Goal: Task Accomplishment & Management: Complete application form

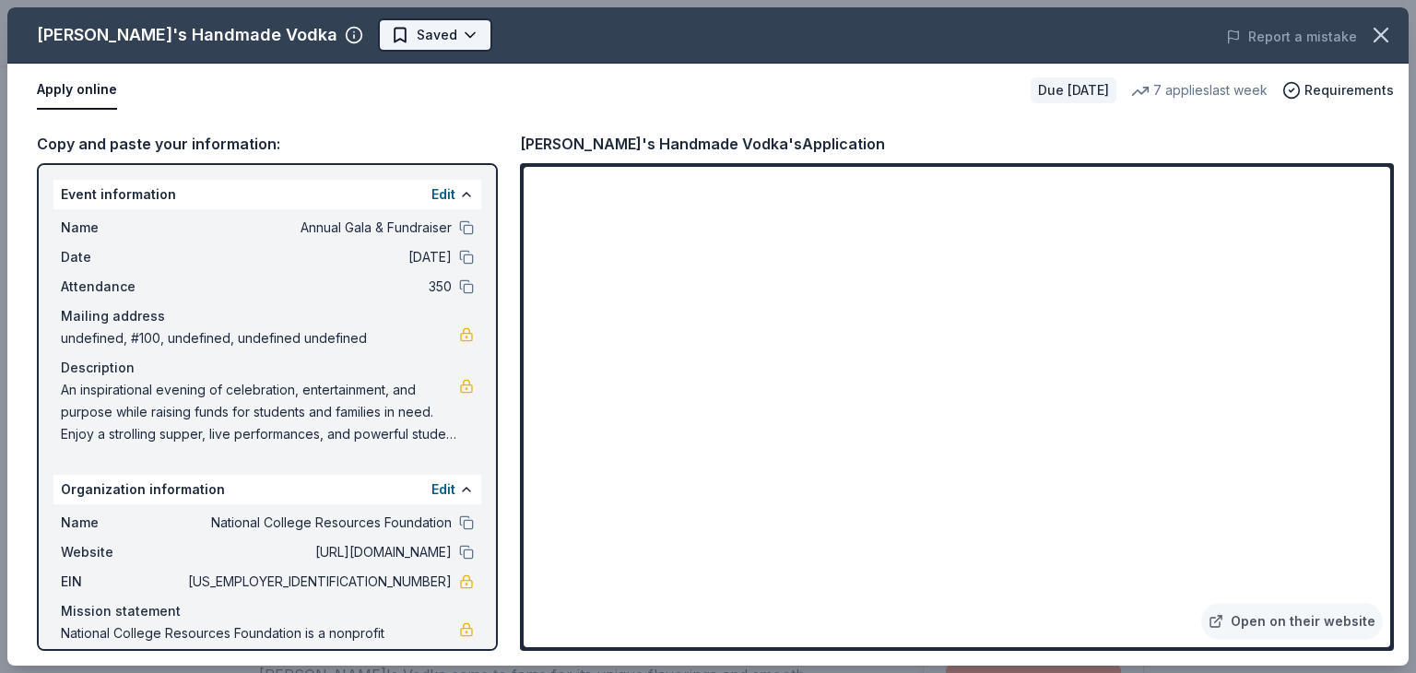
scroll to position [229, 0]
click at [340, 37] on body "Annual Gala & Fundraiser Earn Rewards Due in 30 days Share Tito's Handmade Vodk…" at bounding box center [701, 107] width 1403 height 673
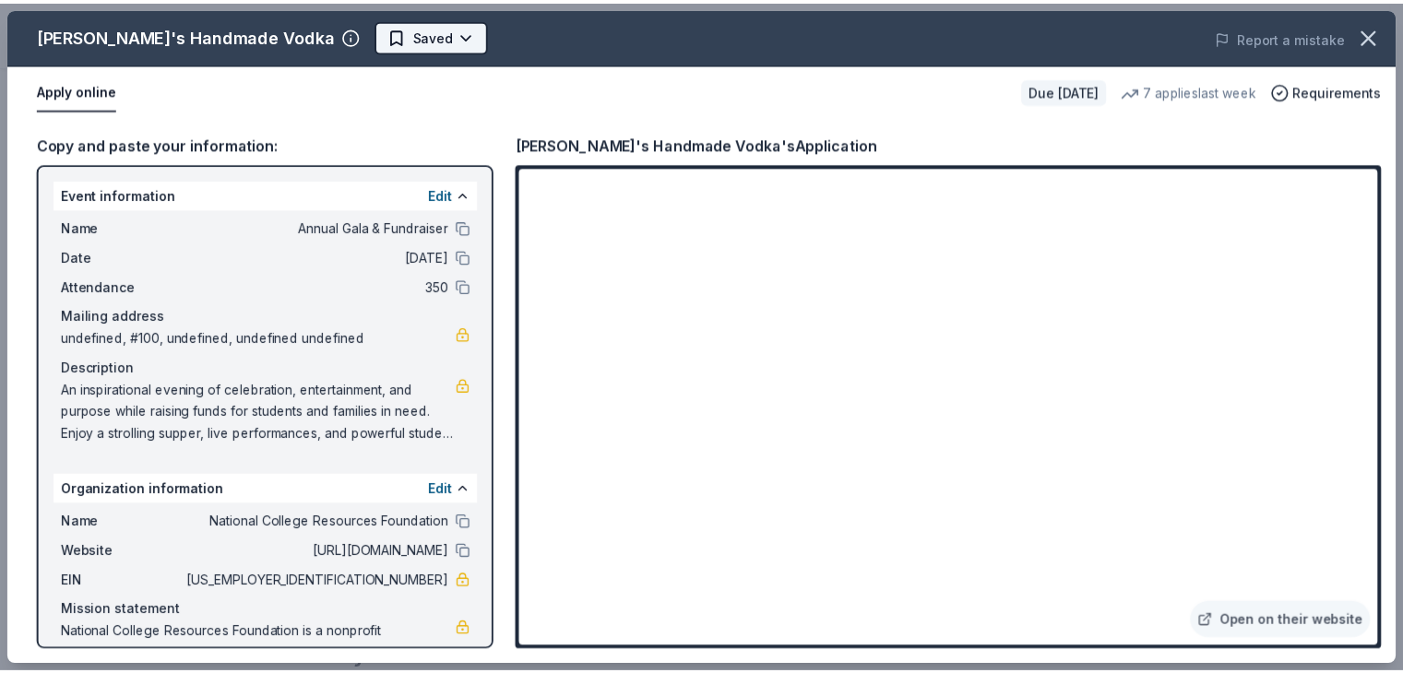
scroll to position [0, 0]
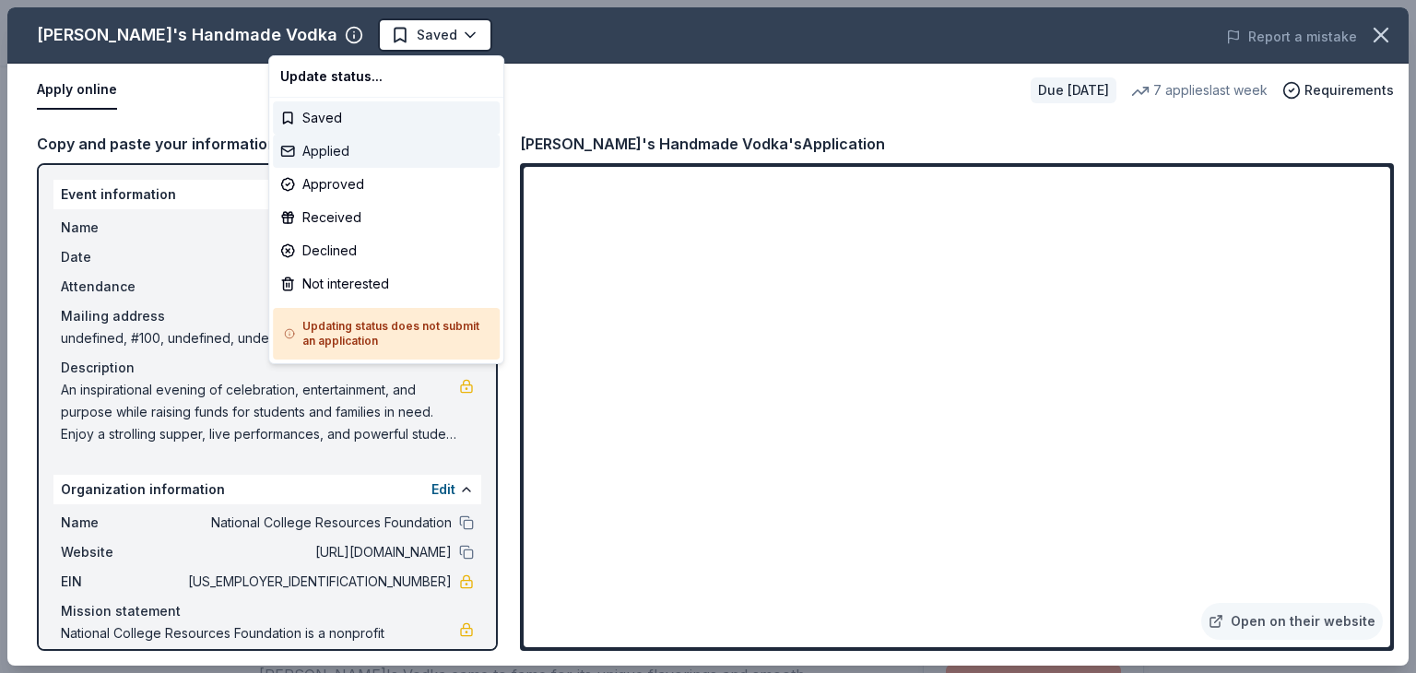
click at [347, 148] on div "Applied" at bounding box center [386, 151] width 227 height 33
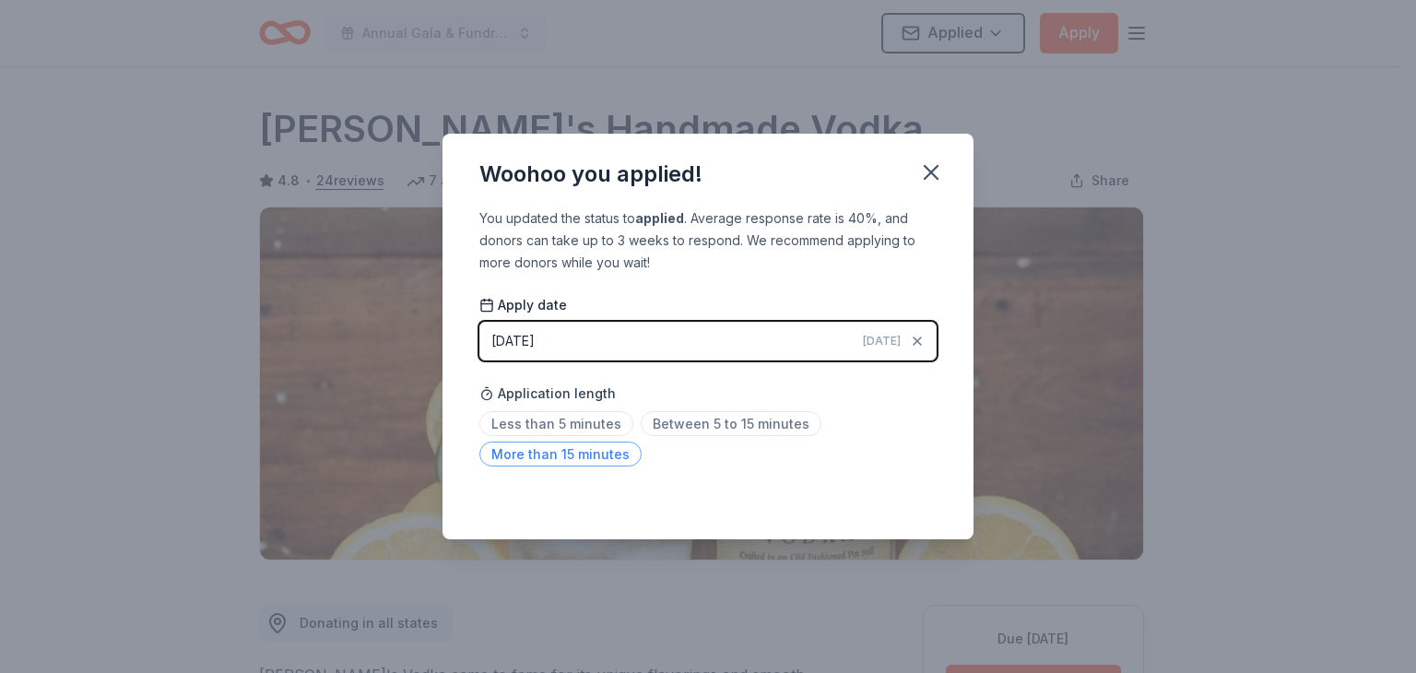
click at [603, 456] on span "More than 15 minutes" at bounding box center [561, 454] width 162 height 25
click at [929, 178] on icon "button" at bounding box center [932, 173] width 26 height 26
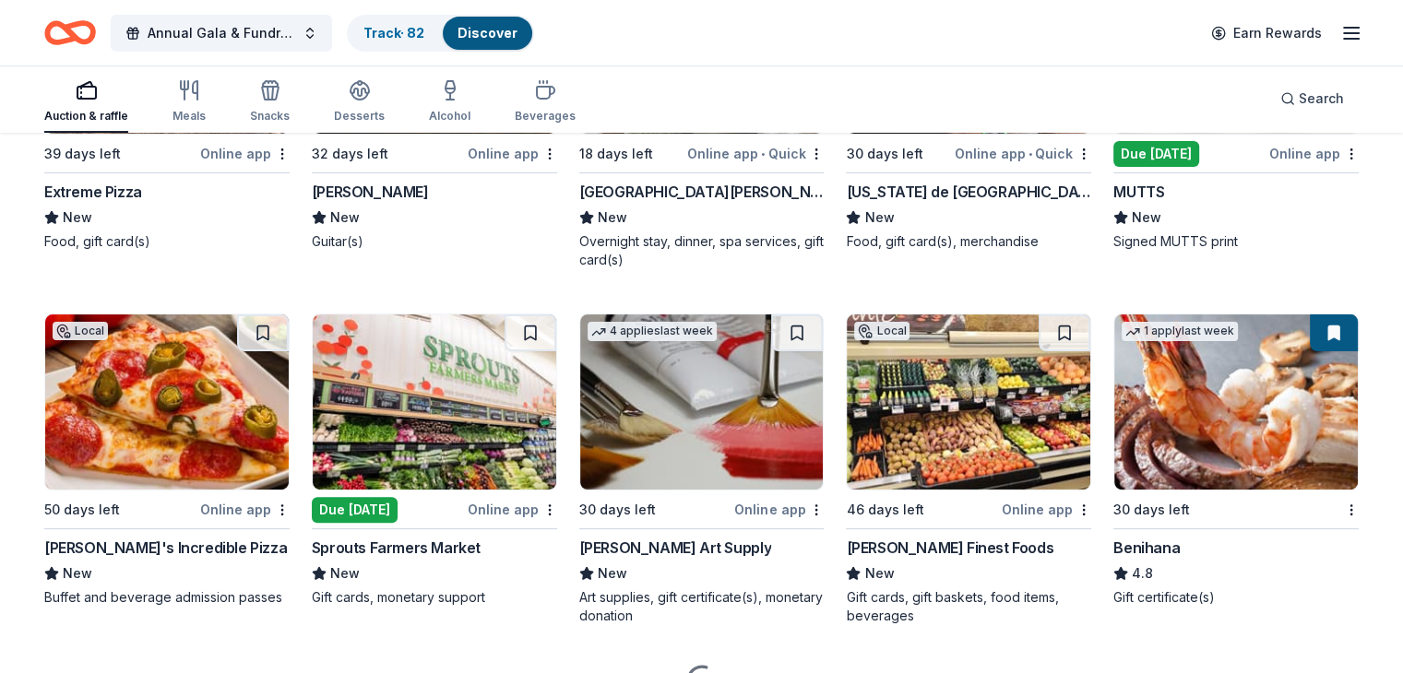
scroll to position [7448, 0]
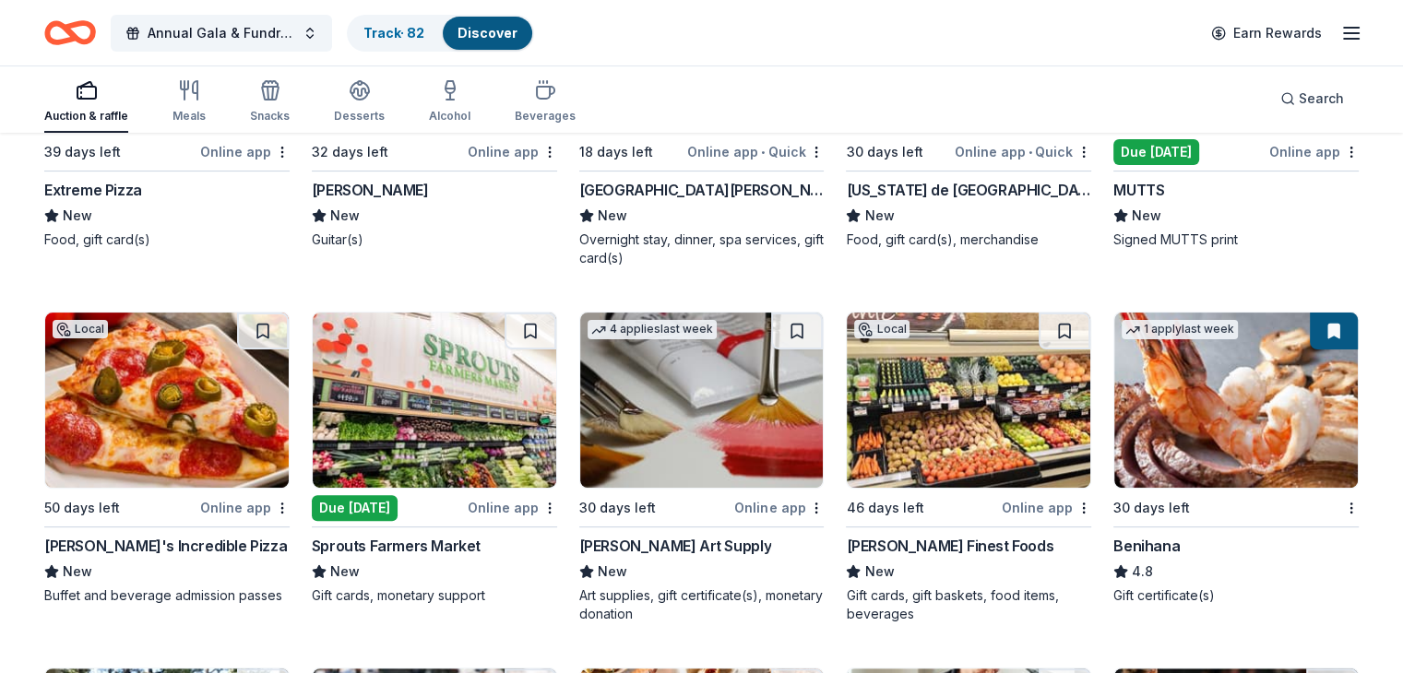
click at [1183, 386] on img at bounding box center [1235, 400] width 243 height 175
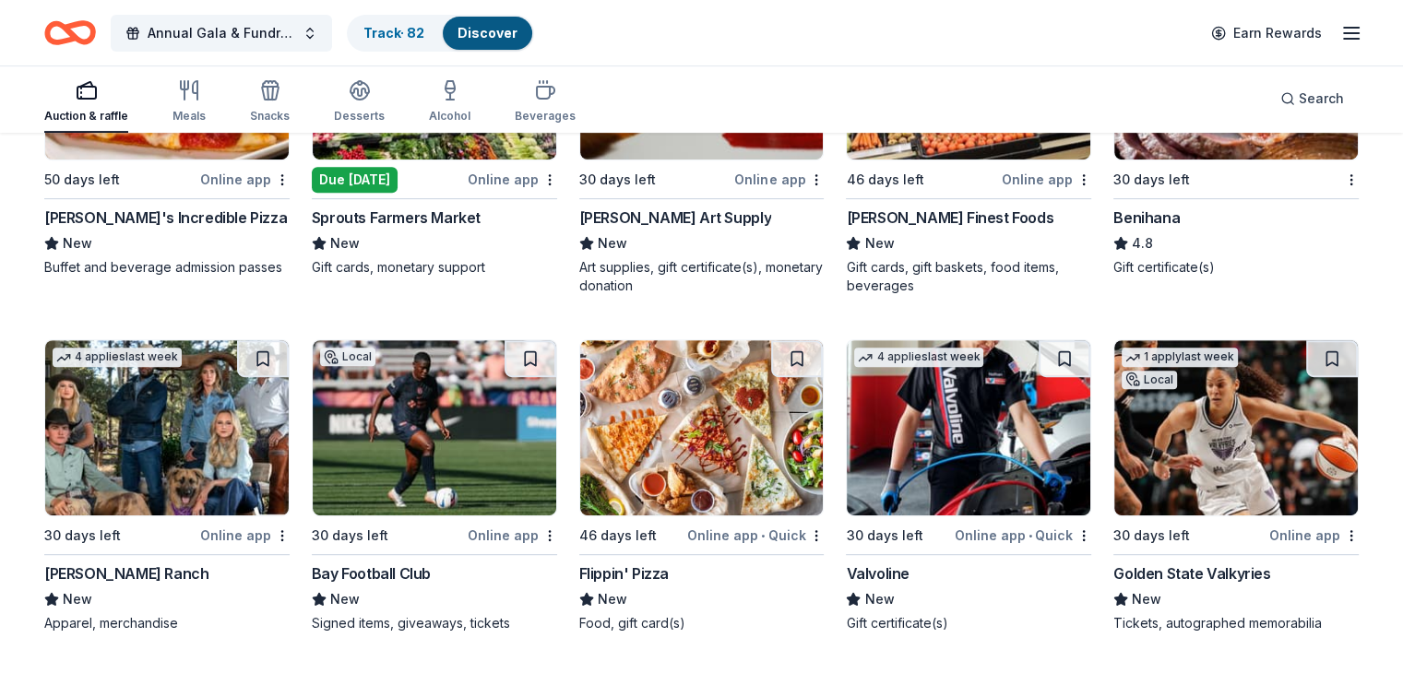
scroll to position [7778, 0]
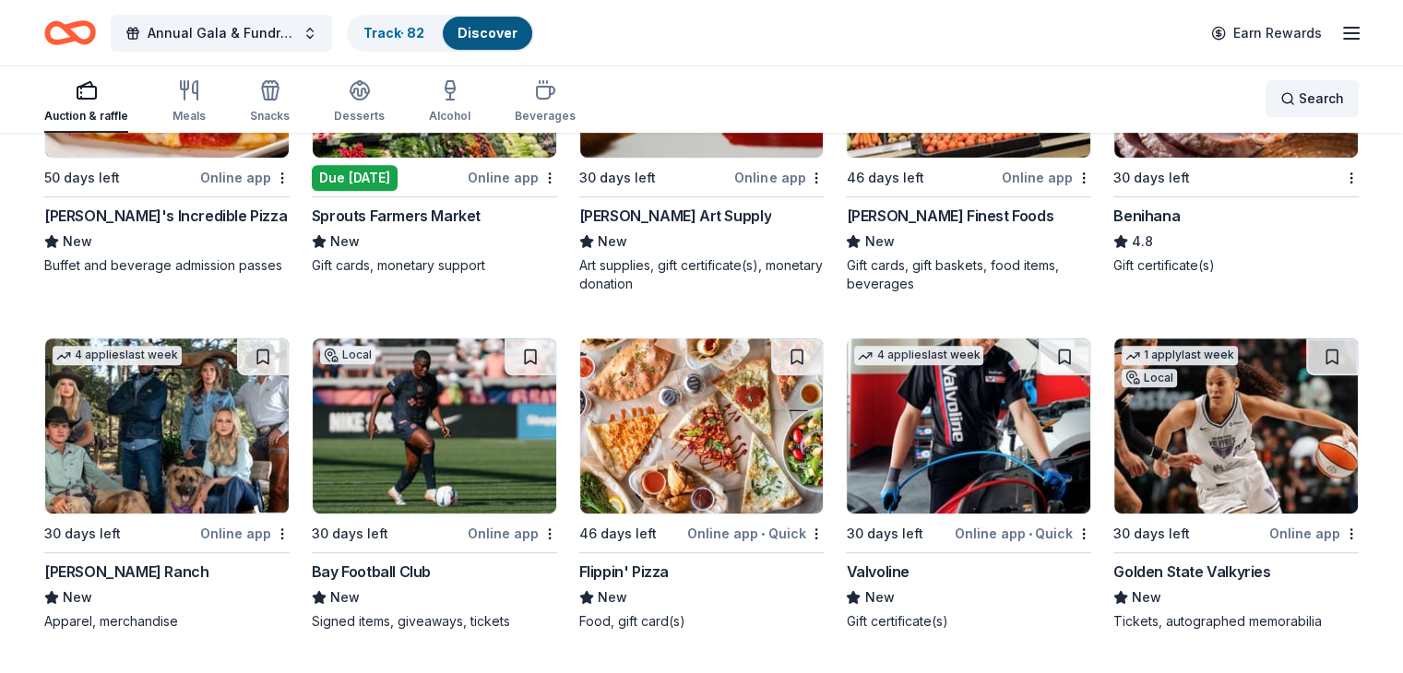
click at [1298, 95] on span "Search" at bounding box center [1320, 99] width 45 height 22
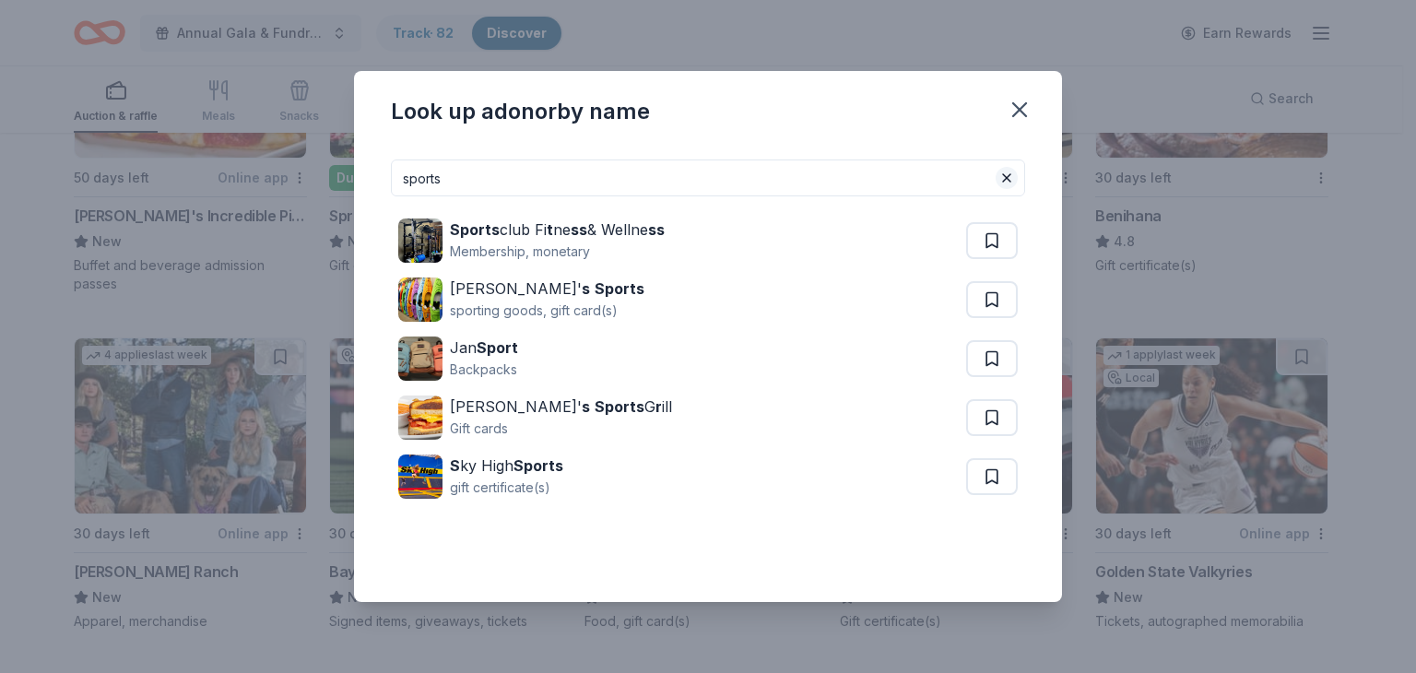
type input "sports"
click at [1004, 185] on button at bounding box center [1007, 178] width 22 height 22
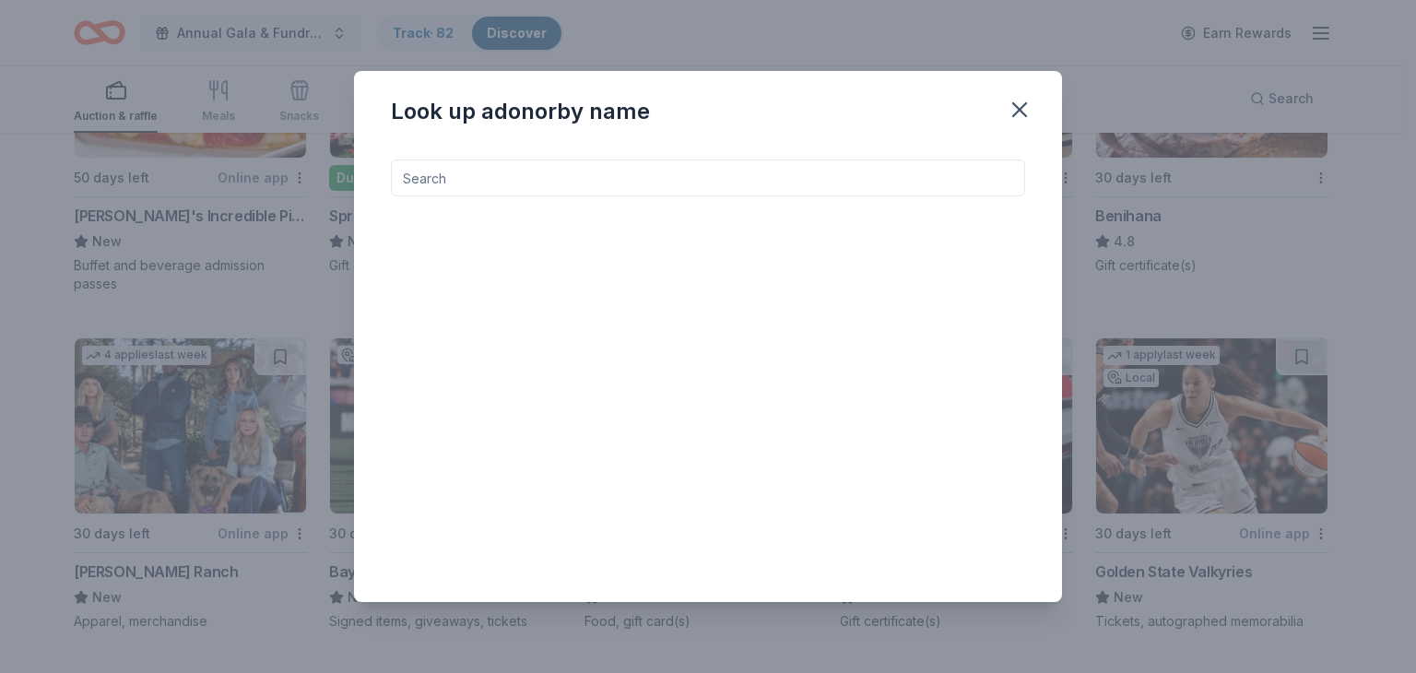
click at [990, 184] on input at bounding box center [708, 178] width 634 height 37
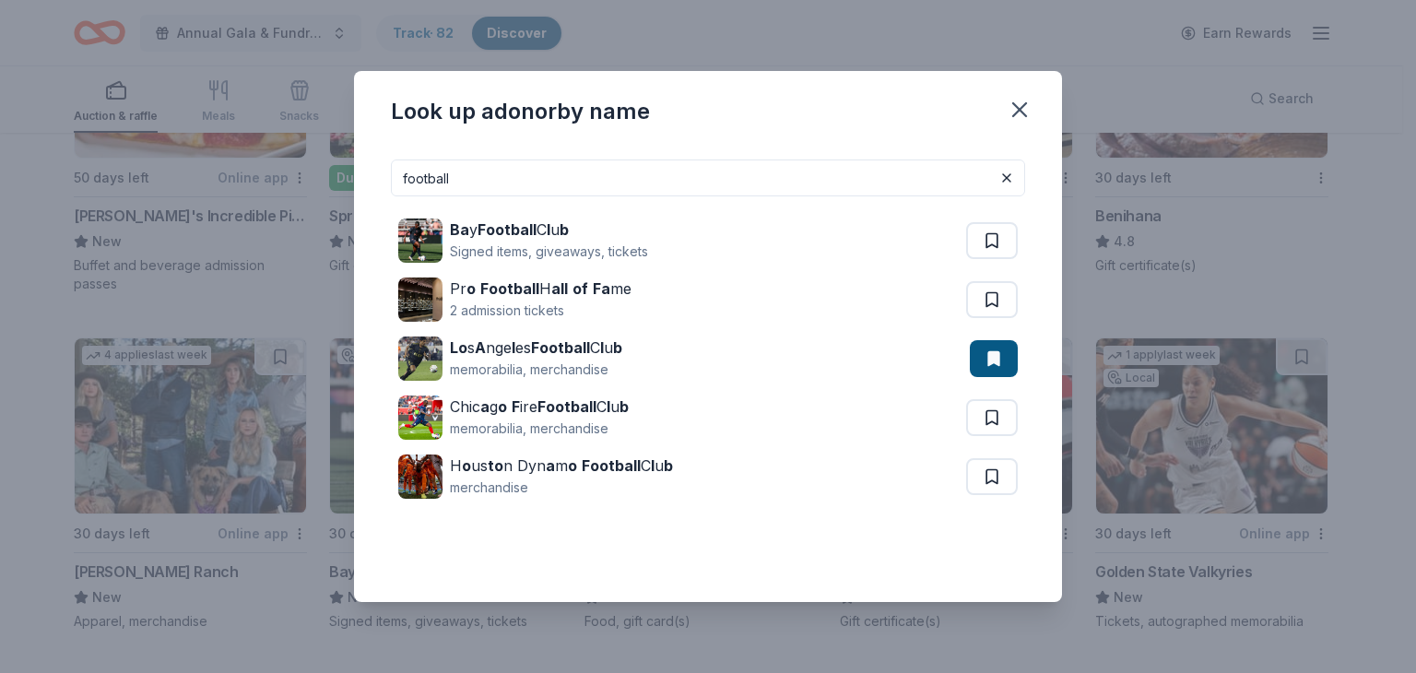
click at [729, 176] on input "football" at bounding box center [708, 178] width 634 height 37
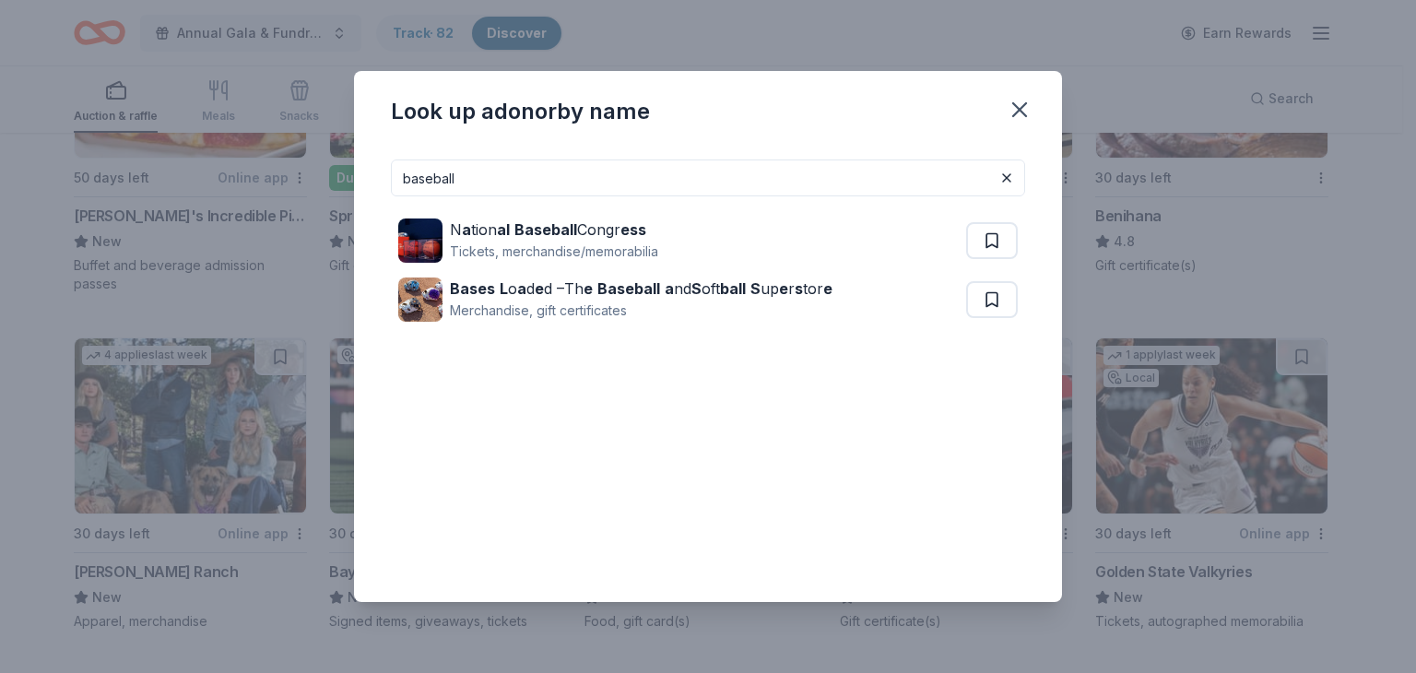
click at [574, 182] on input "baseball" at bounding box center [708, 178] width 634 height 37
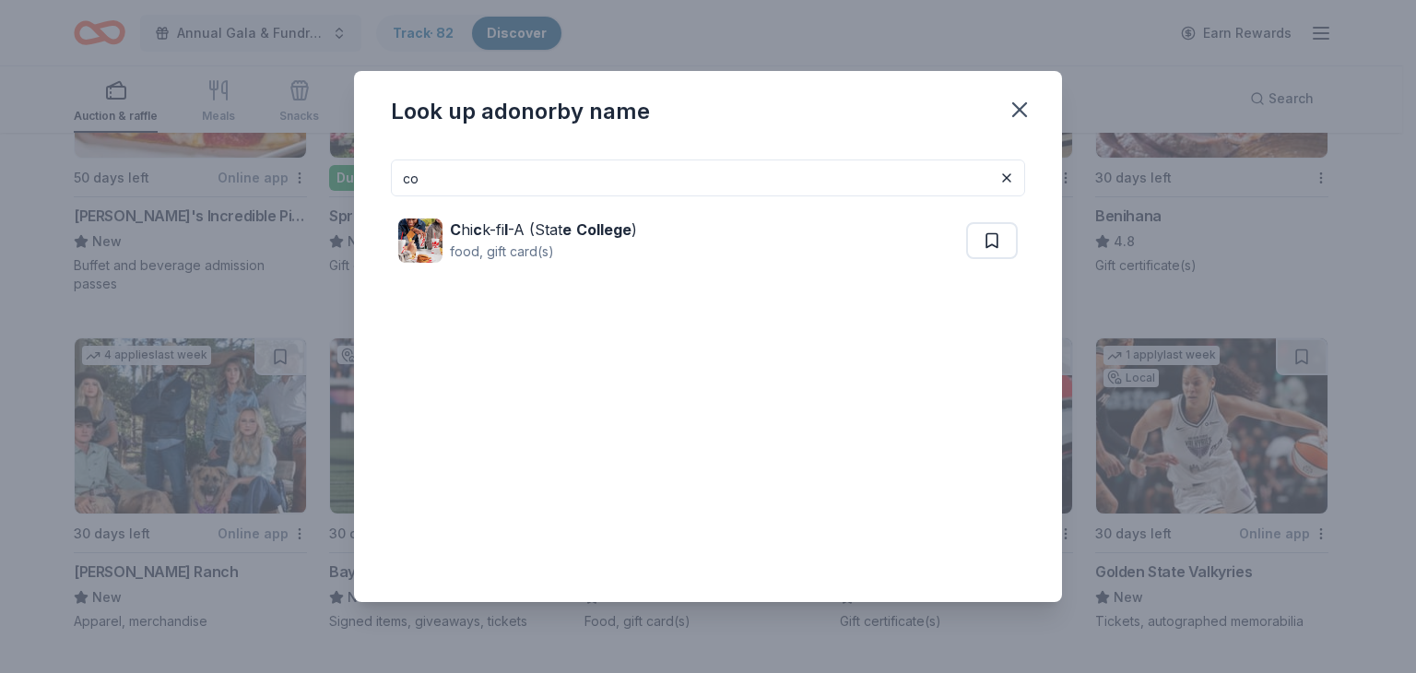
type input "c"
type input "b"
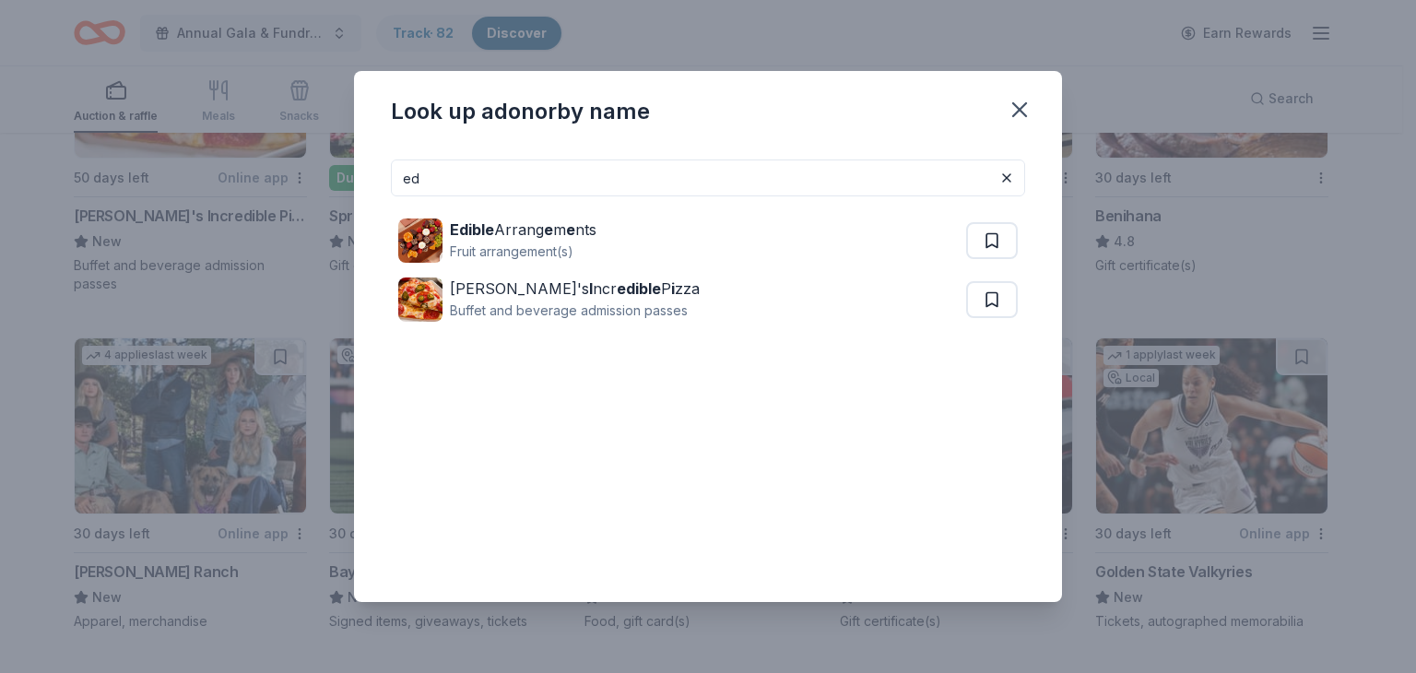
type input "e"
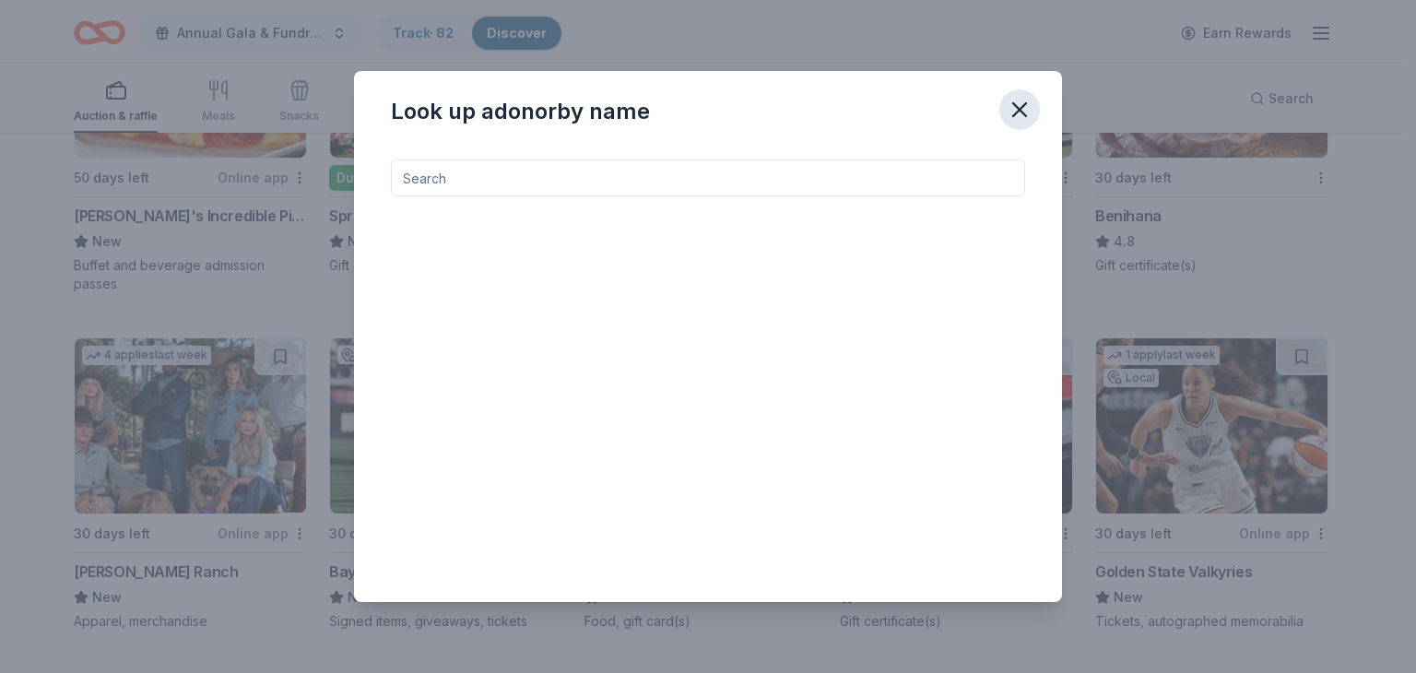
click at [1018, 112] on icon "button" at bounding box center [1019, 109] width 13 height 13
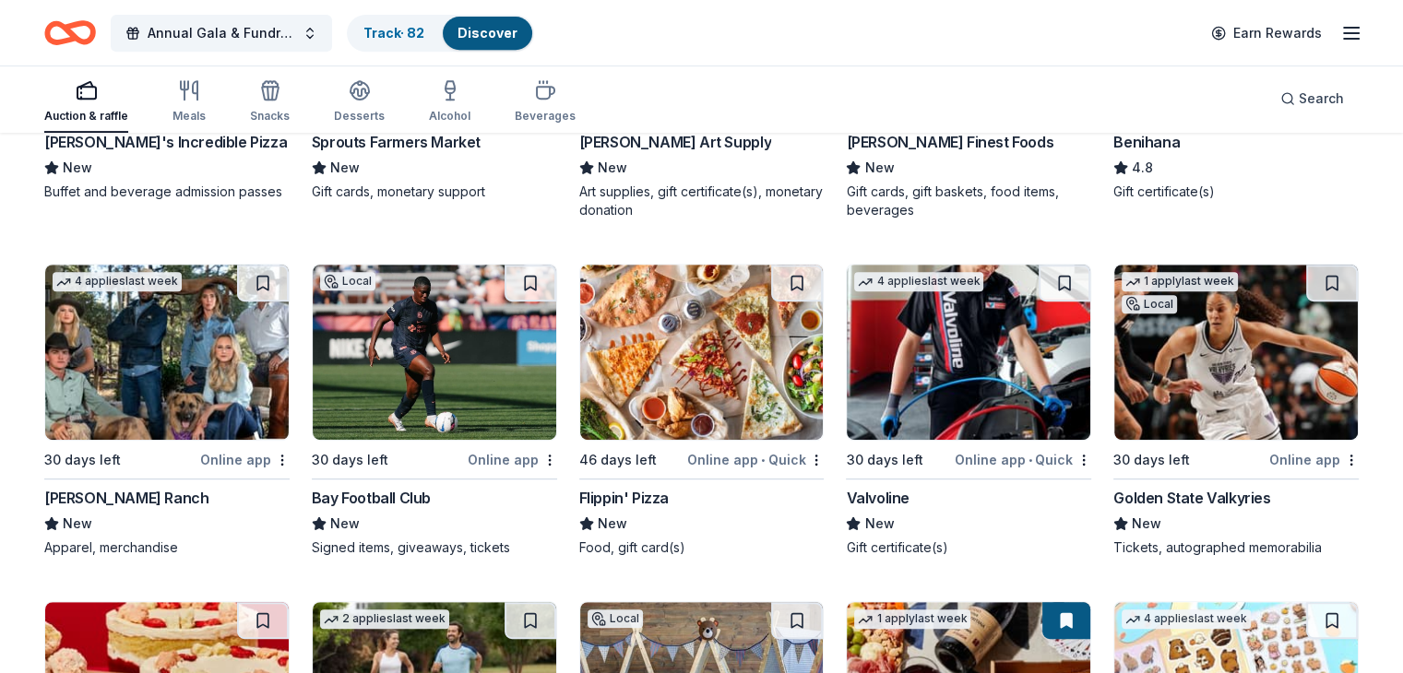
scroll to position [7853, 0]
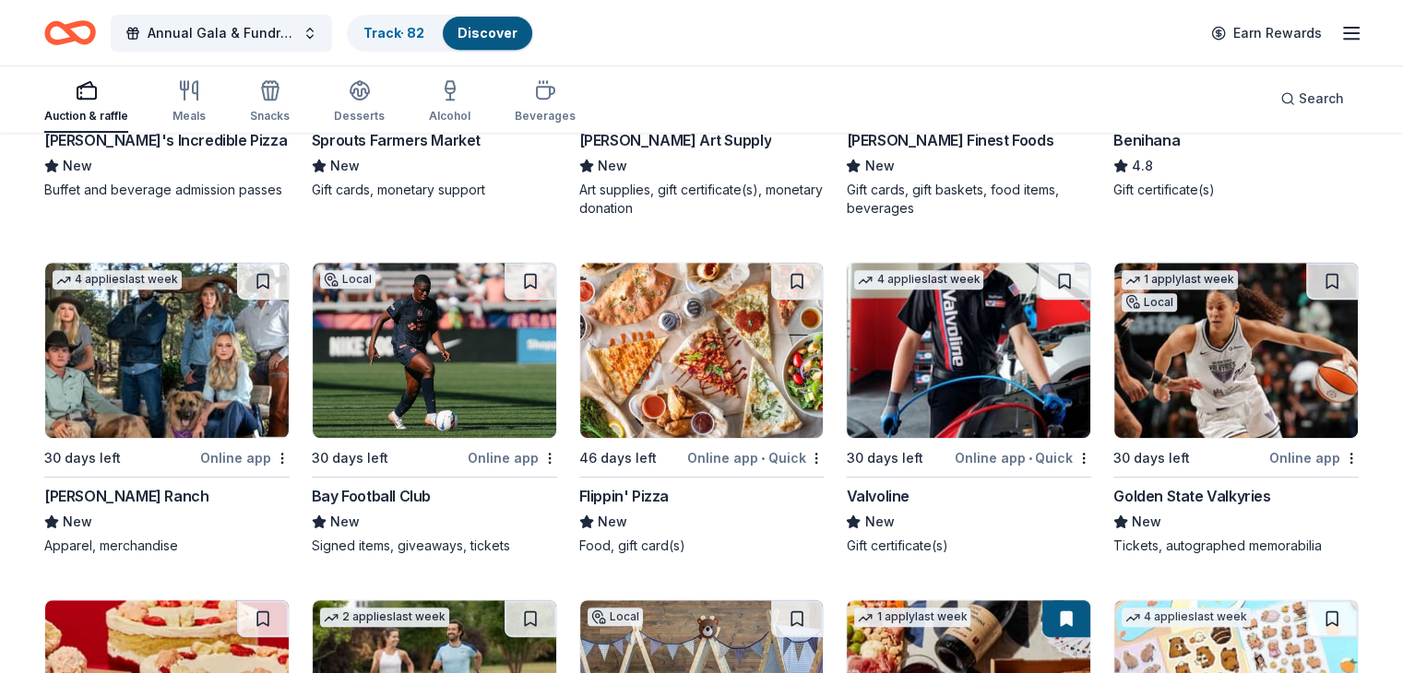
click at [1191, 393] on img at bounding box center [1235, 350] width 243 height 175
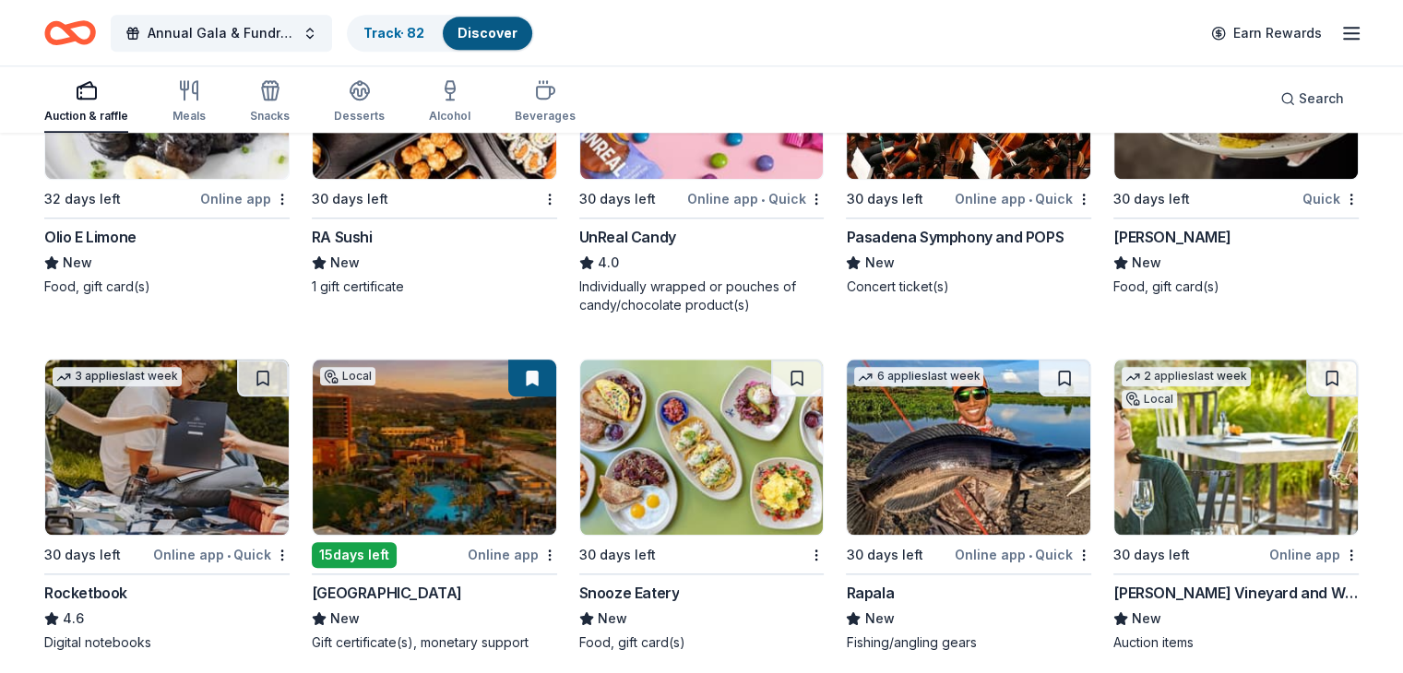
scroll to position [8789, 0]
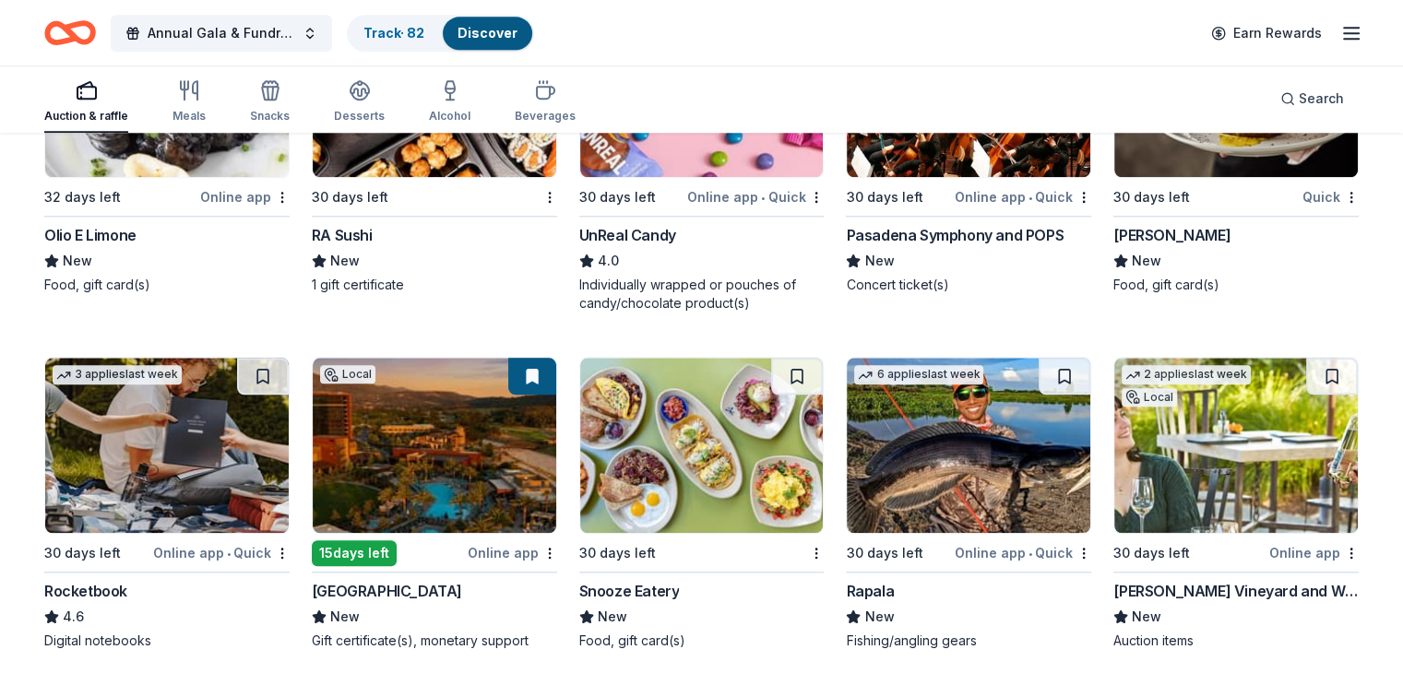
click at [432, 454] on img at bounding box center [434, 445] width 243 height 175
click at [556, 89] on icon "button" at bounding box center [545, 90] width 22 height 22
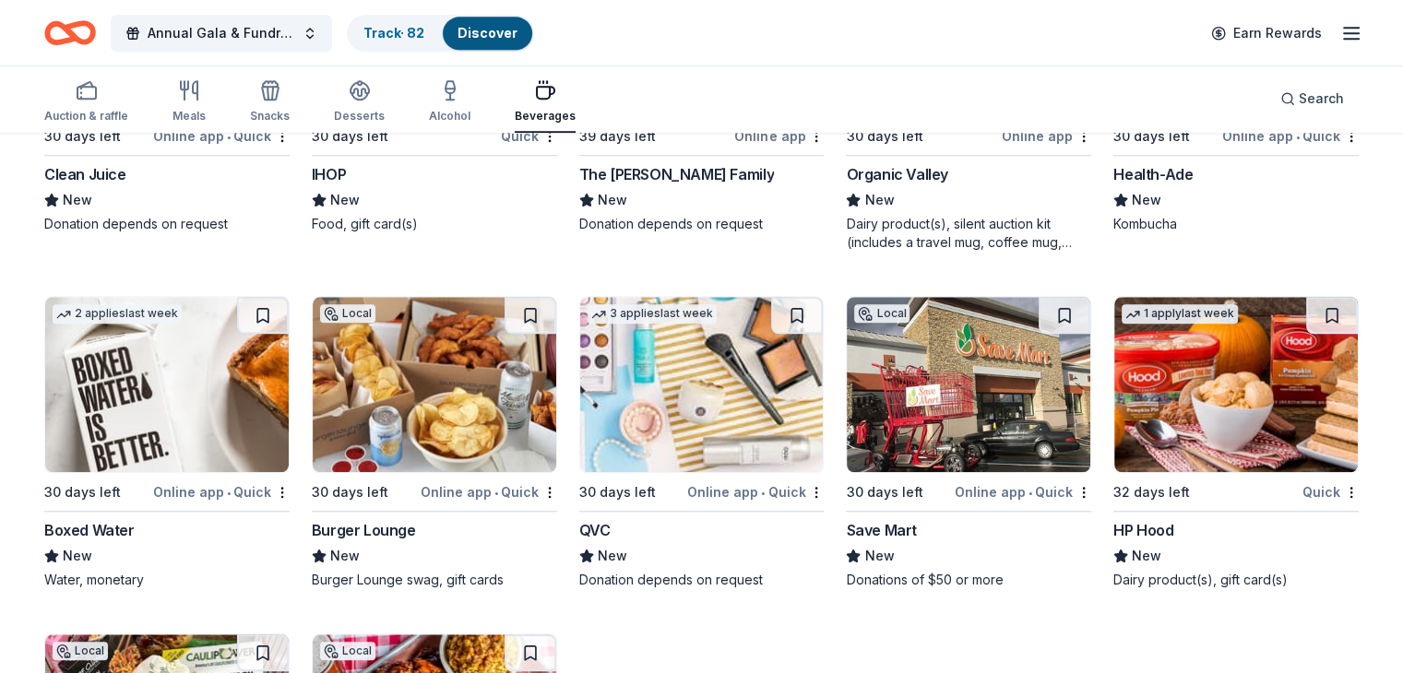
scroll to position [1787, 0]
click at [222, 374] on img at bounding box center [166, 383] width 243 height 175
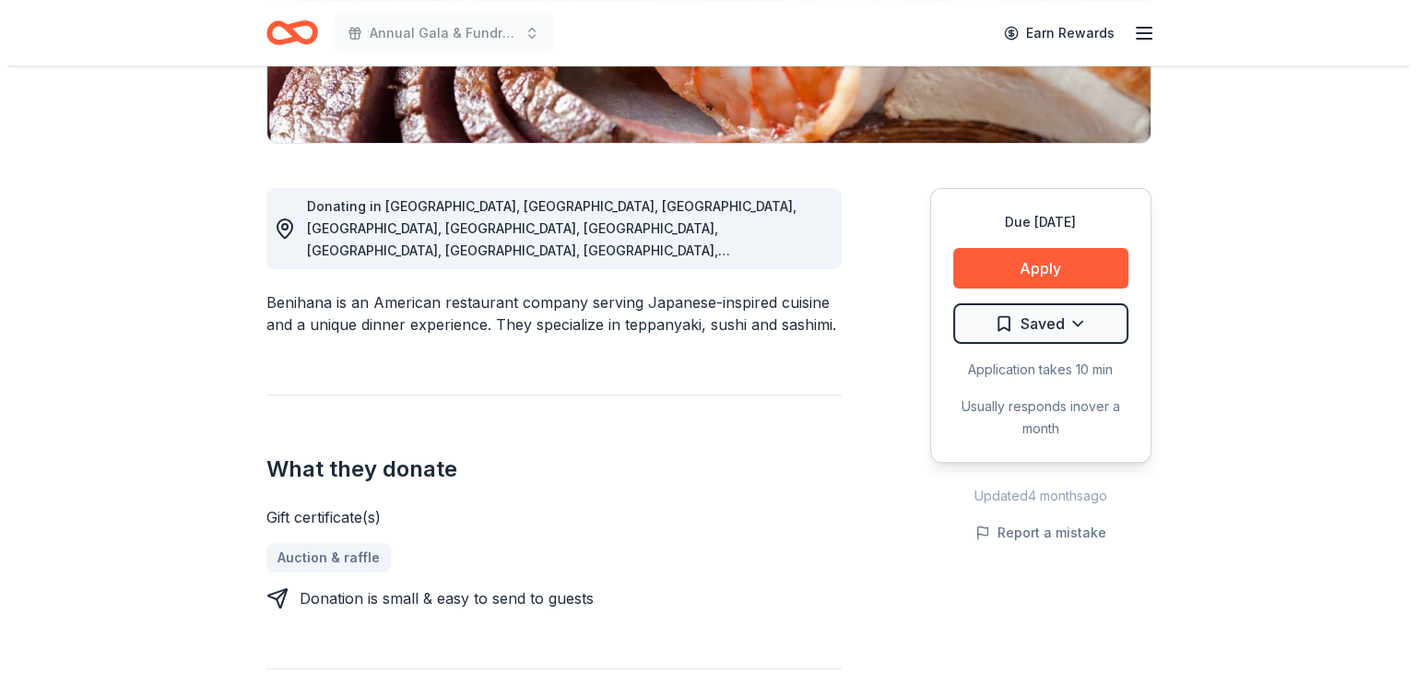
scroll to position [439, 0]
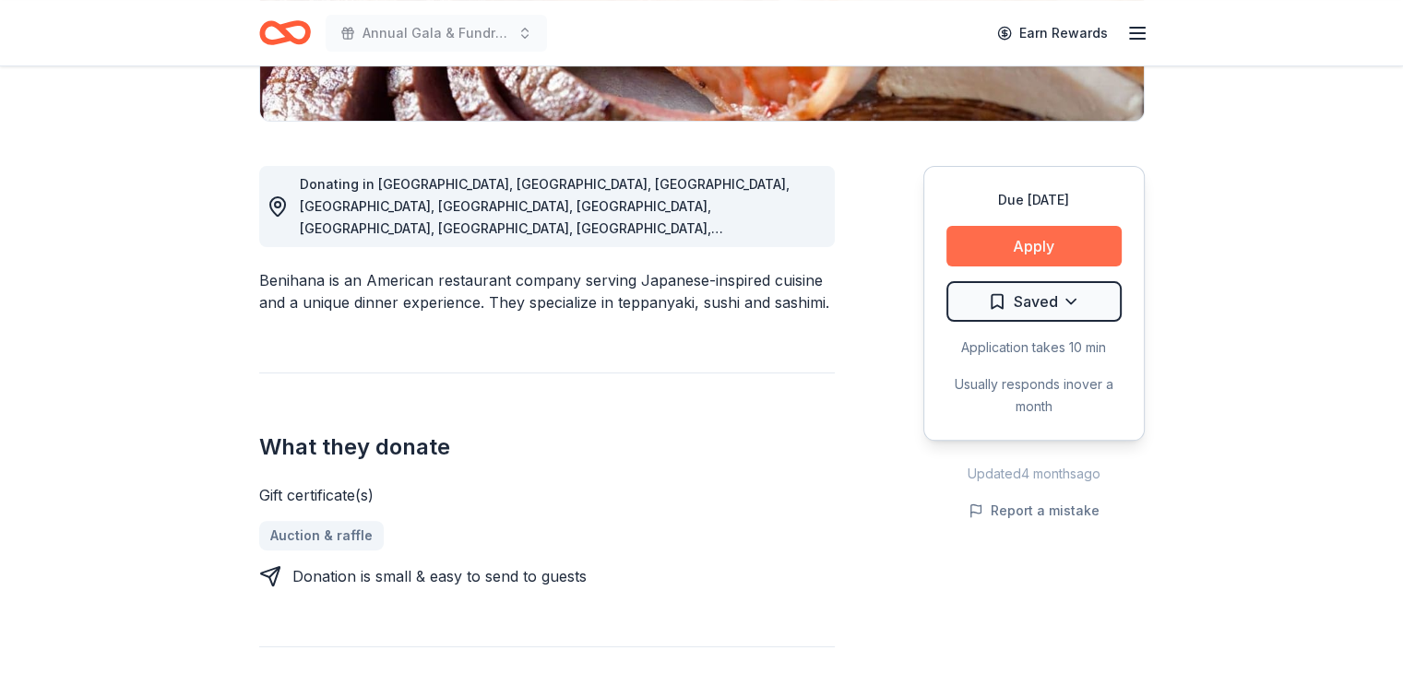
click at [1050, 233] on button "Apply" at bounding box center [1033, 246] width 175 height 41
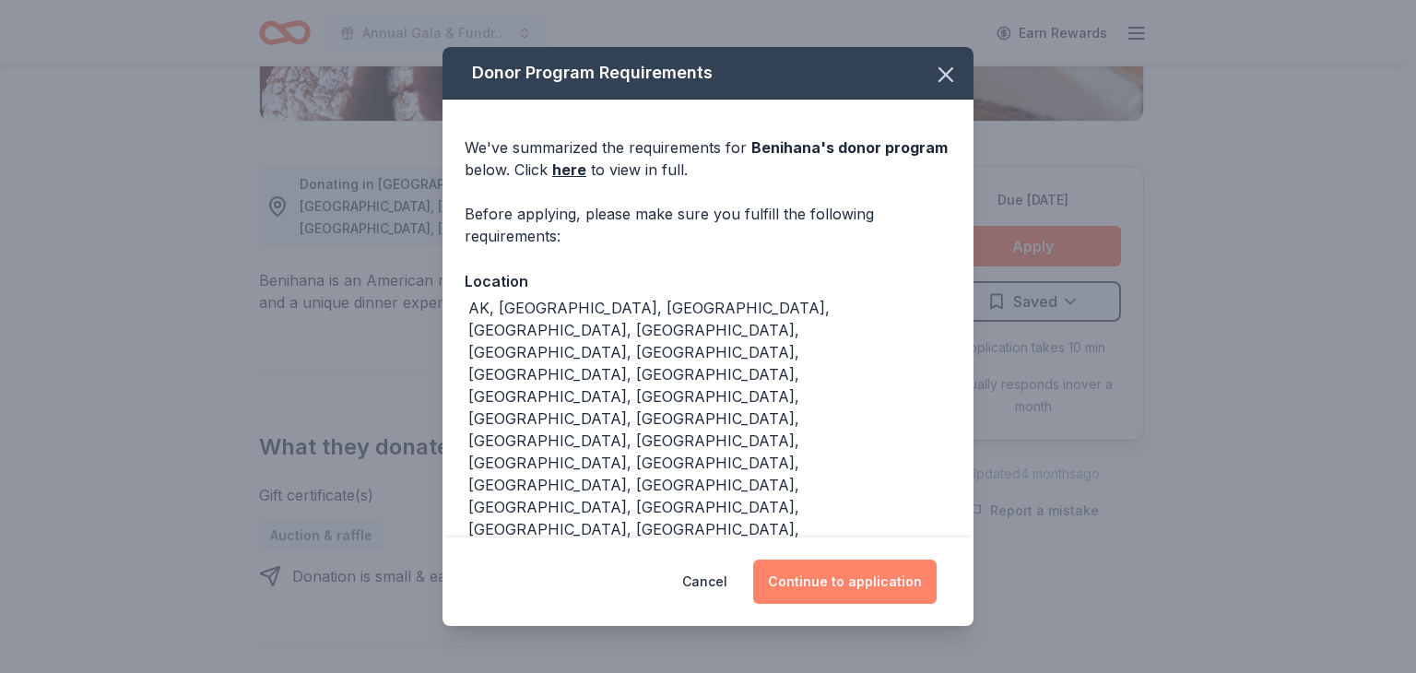
click at [861, 576] on button "Continue to application" at bounding box center [845, 582] width 184 height 44
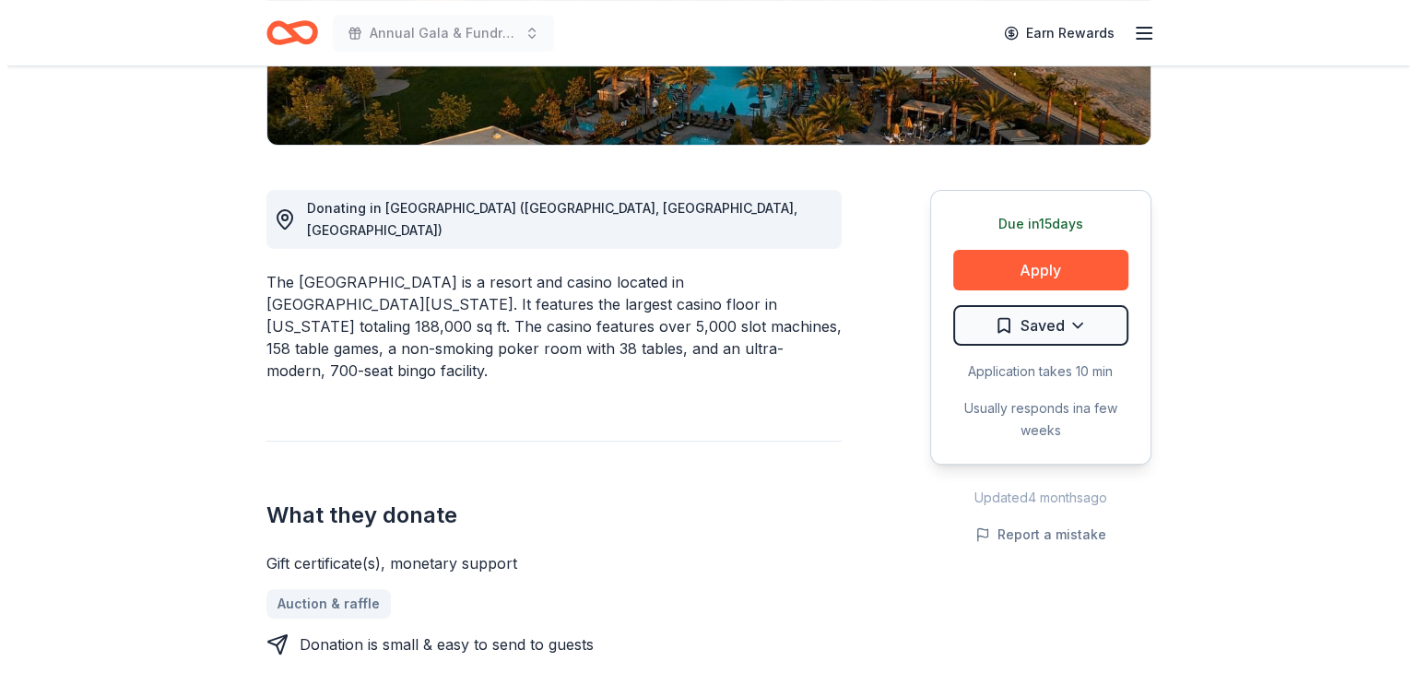
scroll to position [417, 0]
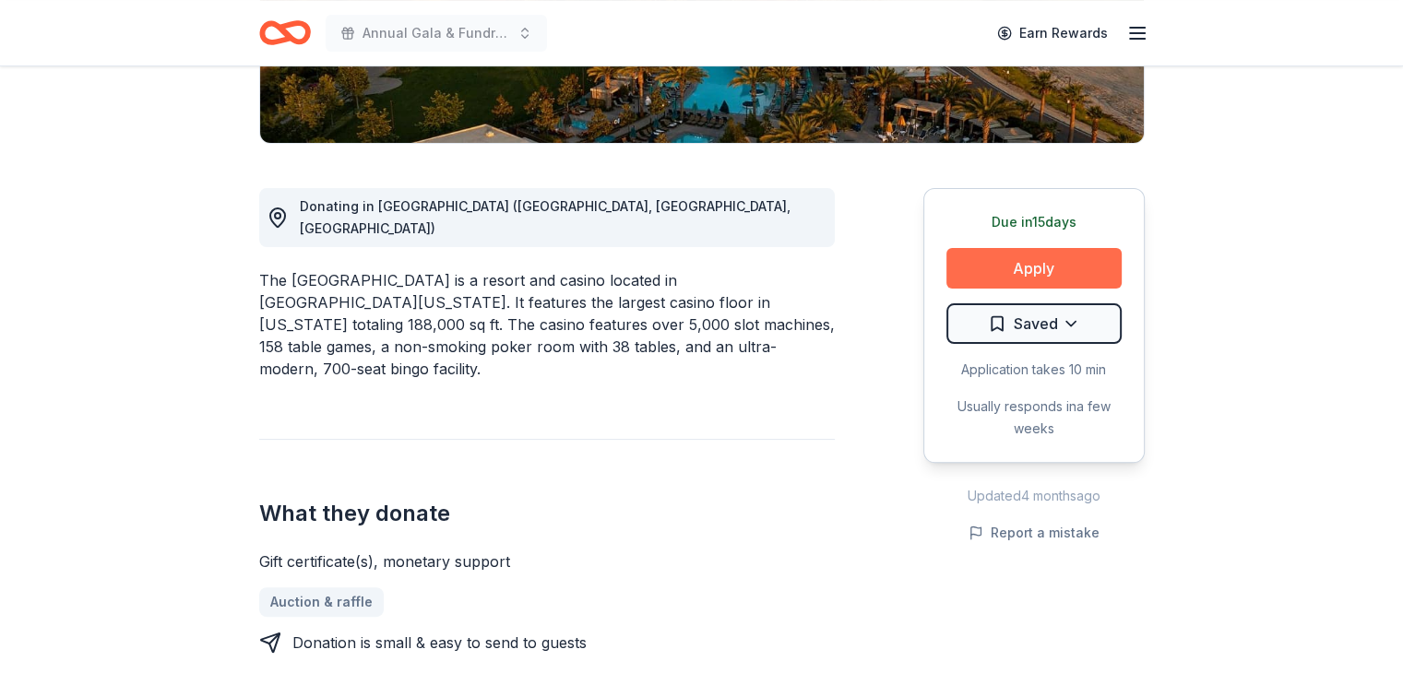
click at [1059, 259] on button "Apply" at bounding box center [1033, 268] width 175 height 41
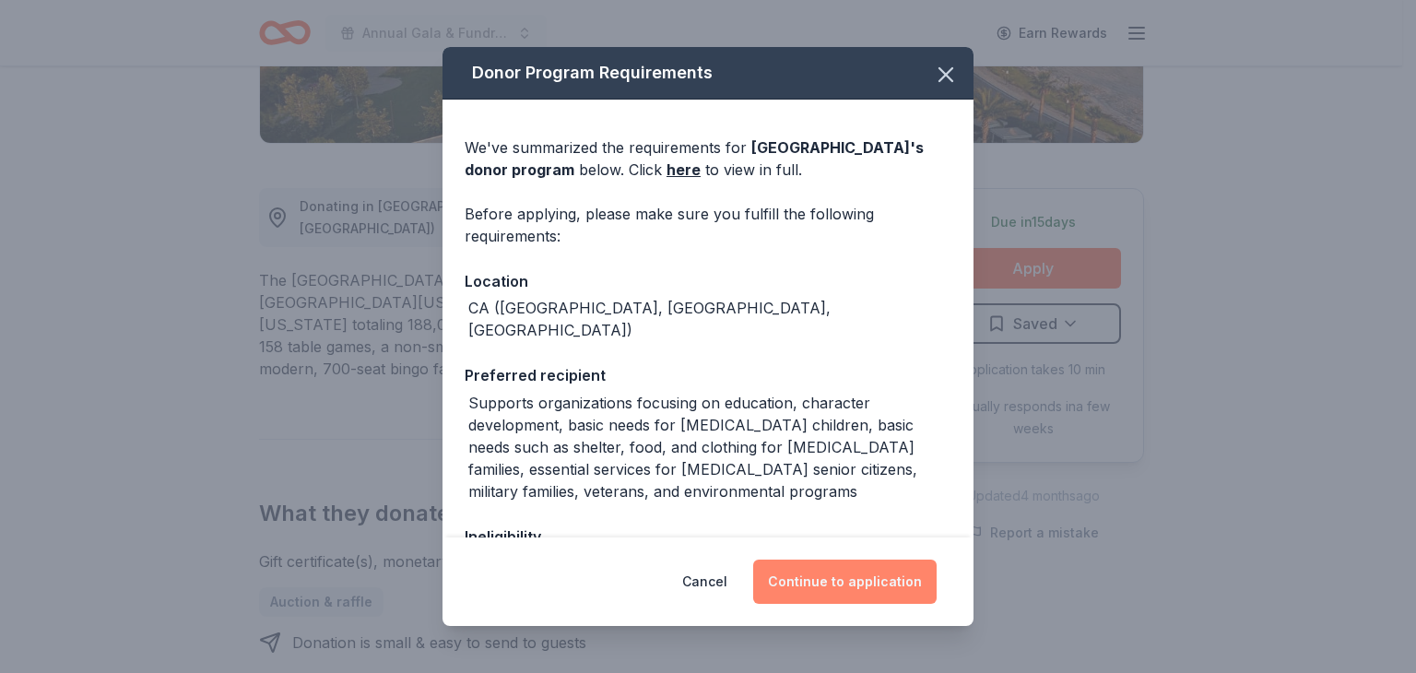
click at [804, 578] on button "Continue to application" at bounding box center [845, 582] width 184 height 44
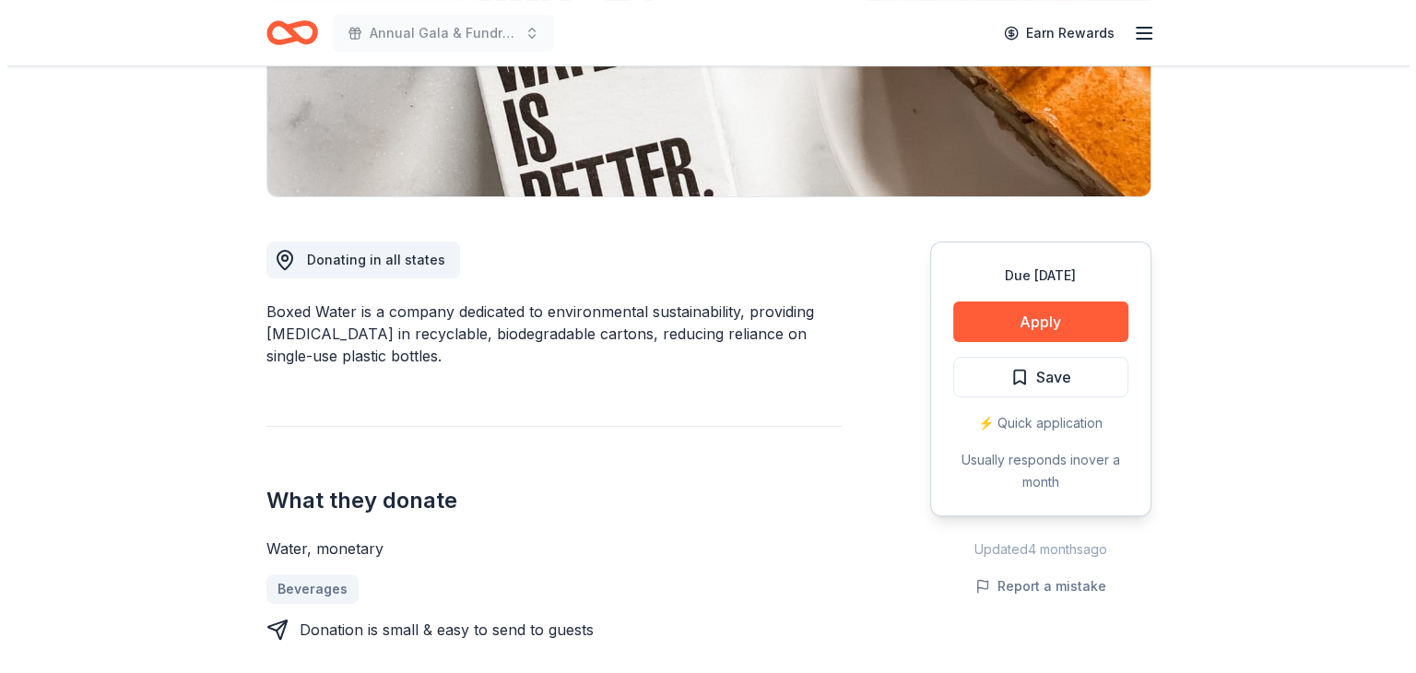
scroll to position [364, 0]
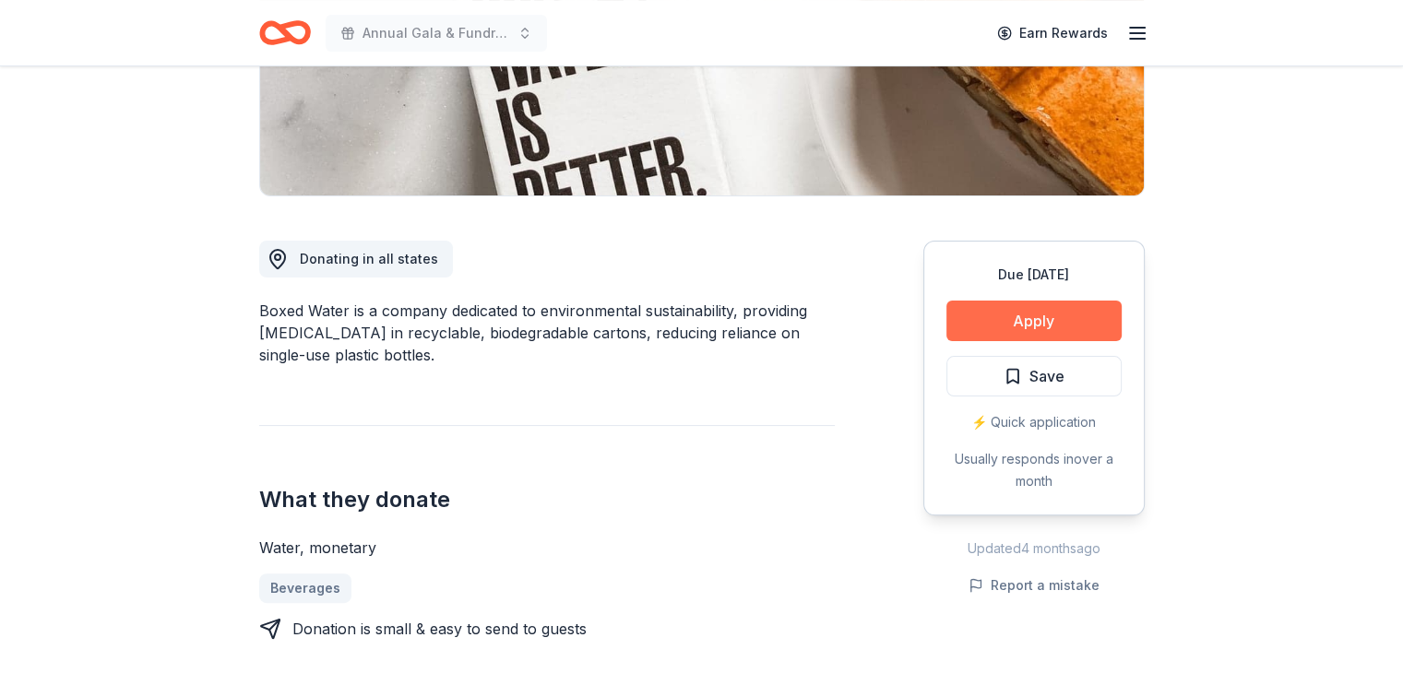
click at [1013, 307] on button "Apply" at bounding box center [1033, 321] width 175 height 41
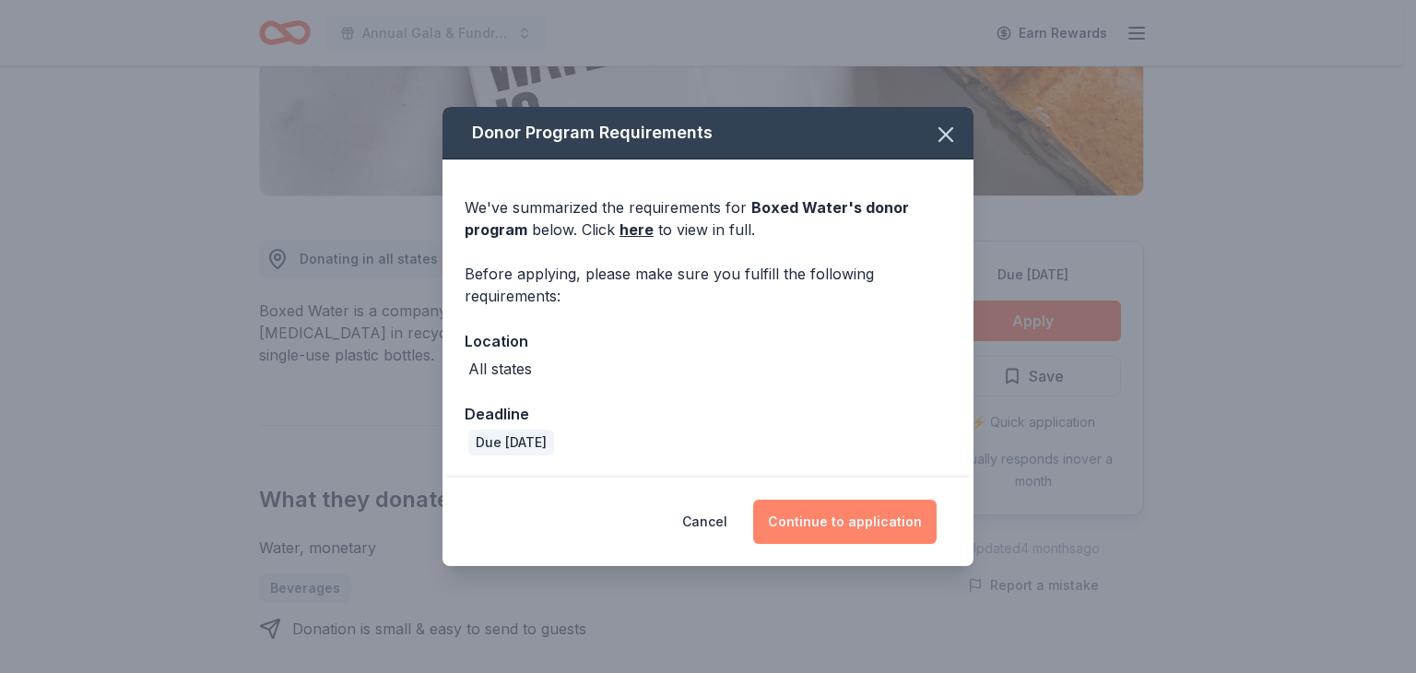
click at [851, 516] on button "Continue to application" at bounding box center [845, 522] width 184 height 44
